Goal: Communication & Community: Share content

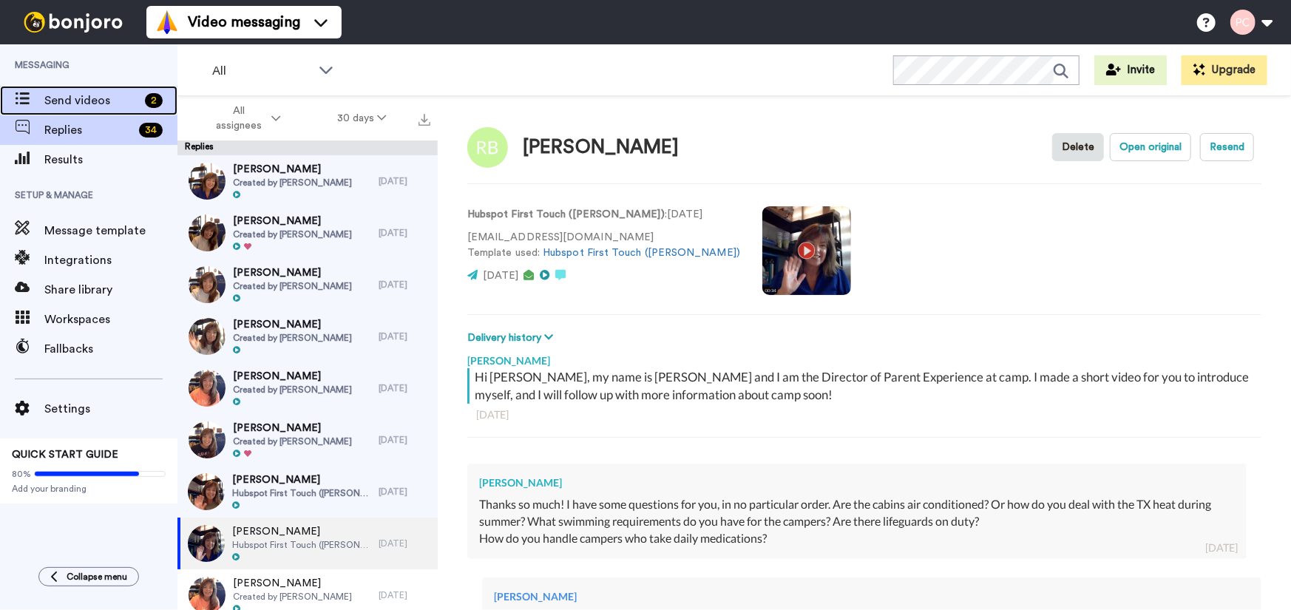
click at [92, 93] on span "Send videos" at bounding box center [91, 101] width 95 height 18
